Goal: Use online tool/utility: Use online tool/utility

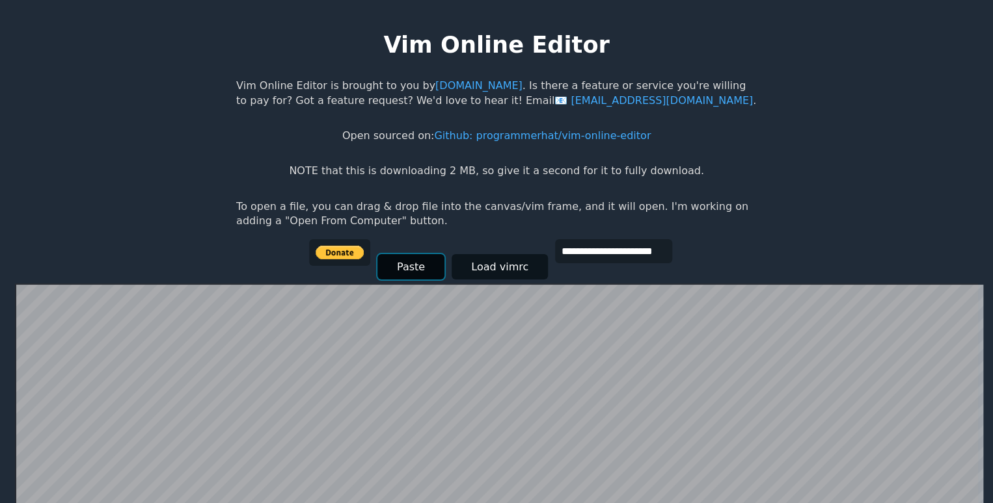
click at [401, 269] on button "Paste" at bounding box center [410, 266] width 67 height 25
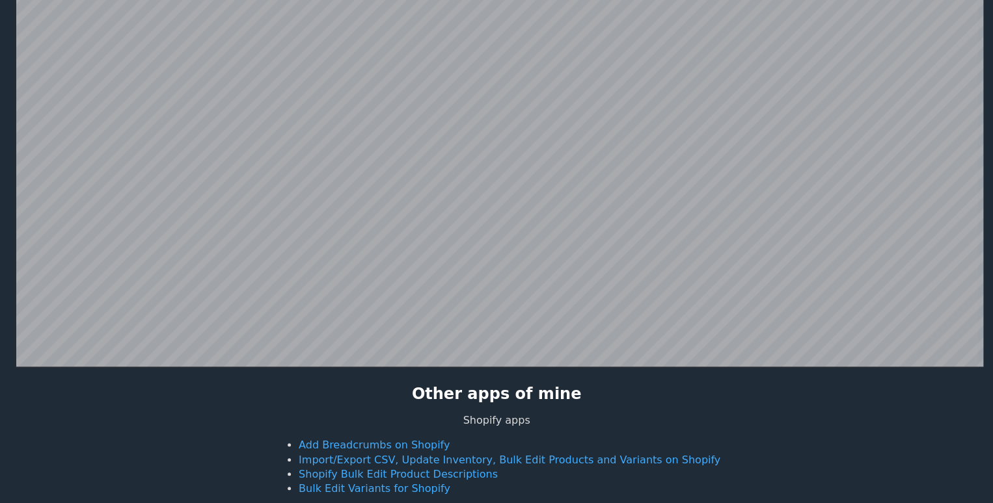
scroll to position [252, 0]
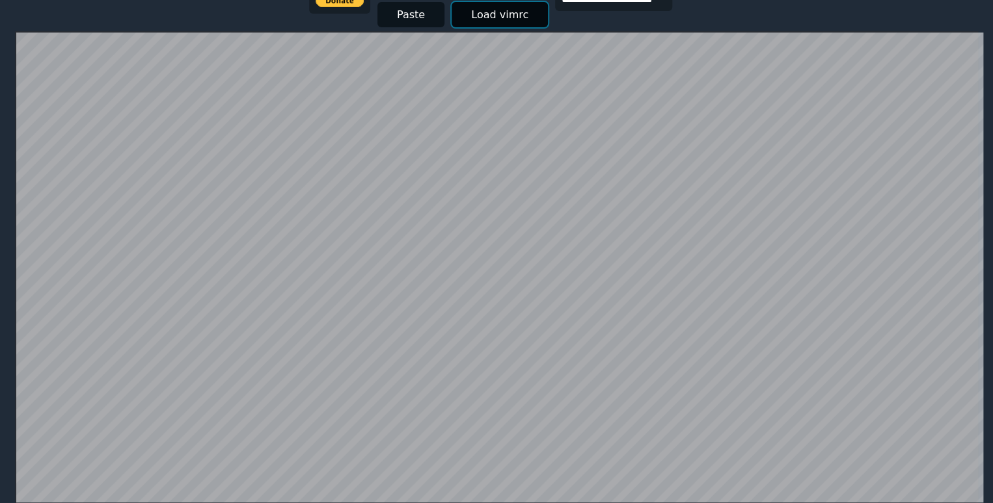
click at [470, 14] on button "Load vimrc" at bounding box center [499, 14] width 96 height 25
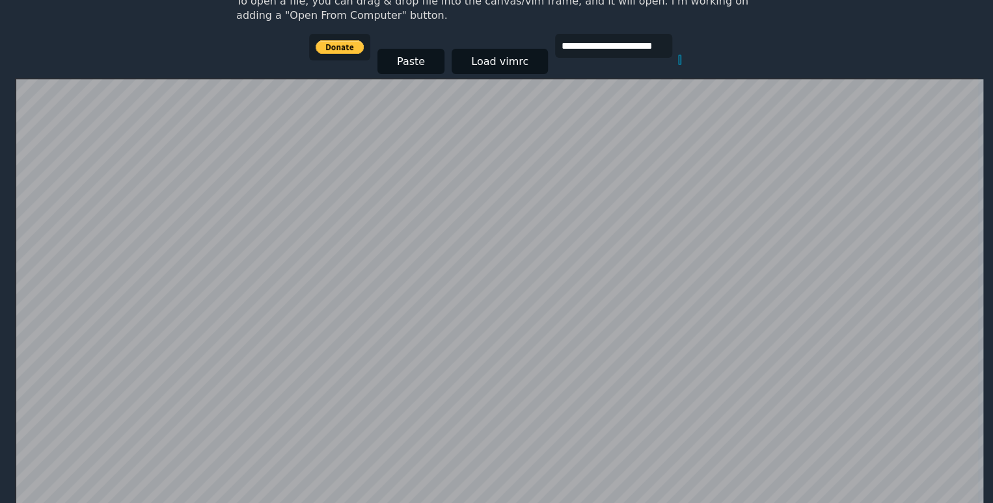
scroll to position [206, 0]
click at [411, 62] on button "Paste" at bounding box center [410, 61] width 67 height 25
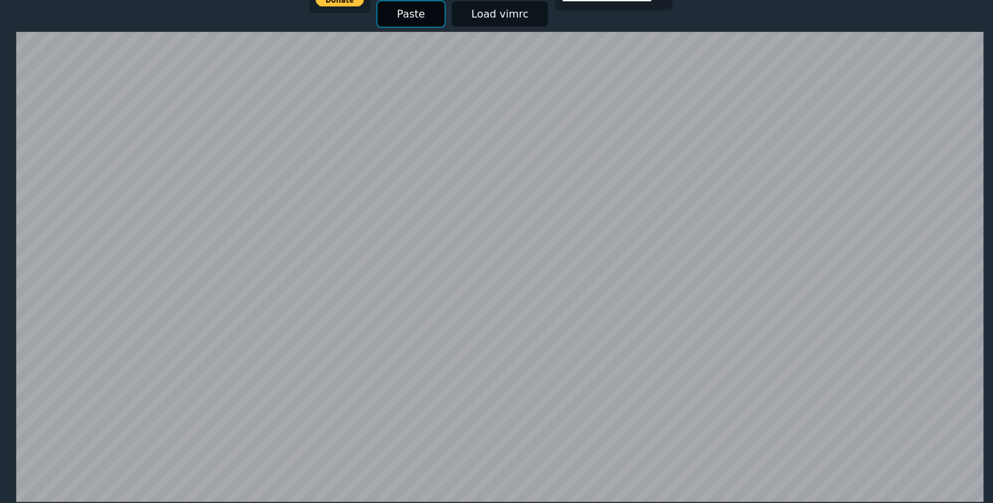
click at [404, 1] on button "Paste" at bounding box center [410, 13] width 67 height 25
